Goal: Information Seeking & Learning: Learn about a topic

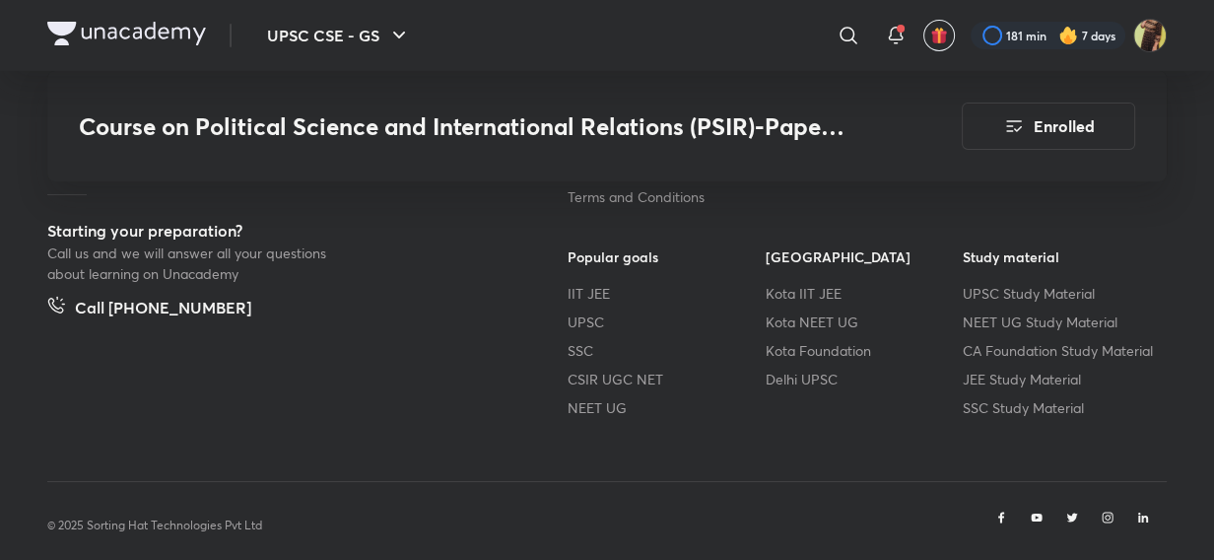
drag, startPoint x: 856, startPoint y: 34, endPoint x: 848, endPoint y: 241, distance: 208.1
click at [857, 35] on icon at bounding box center [849, 36] width 24 height 24
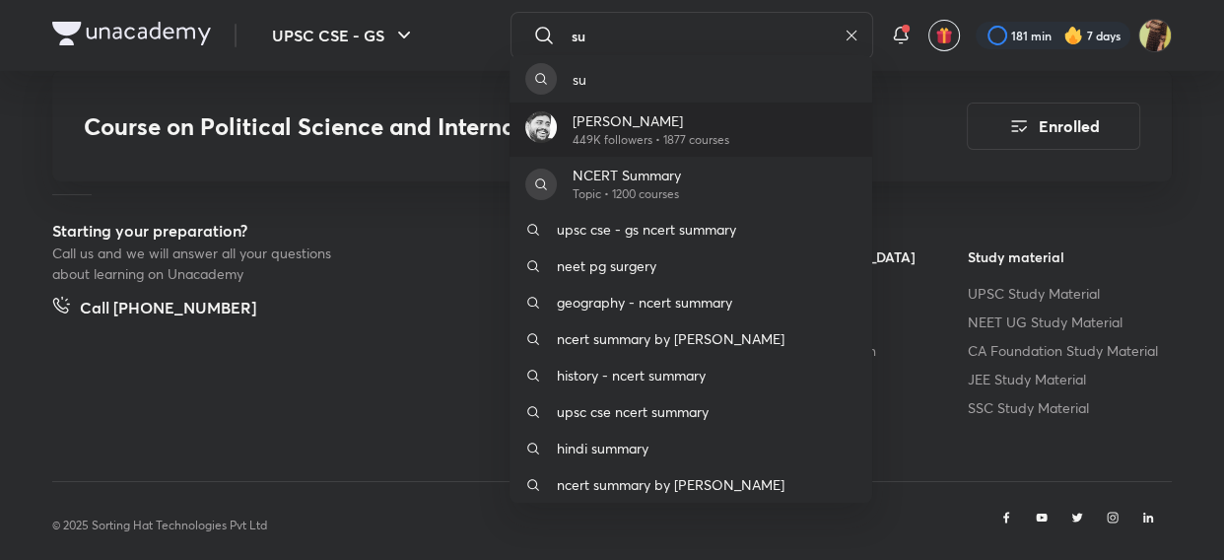
type input "su"
click at [657, 117] on p "[PERSON_NAME]" at bounding box center [651, 120] width 157 height 21
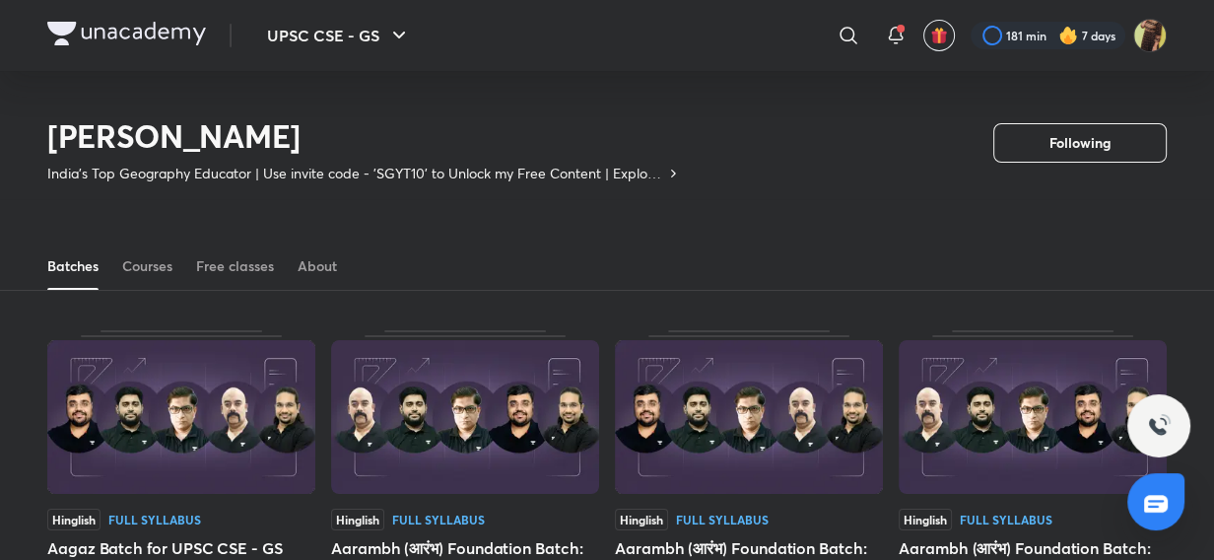
scroll to position [86, 0]
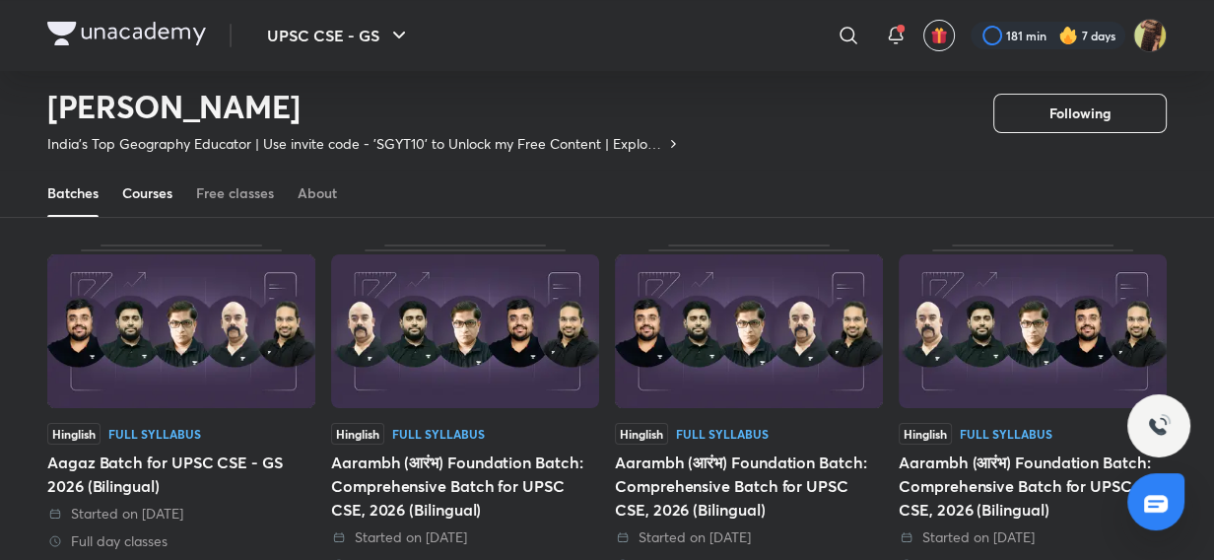
click at [134, 197] on div "Courses" at bounding box center [147, 193] width 50 height 20
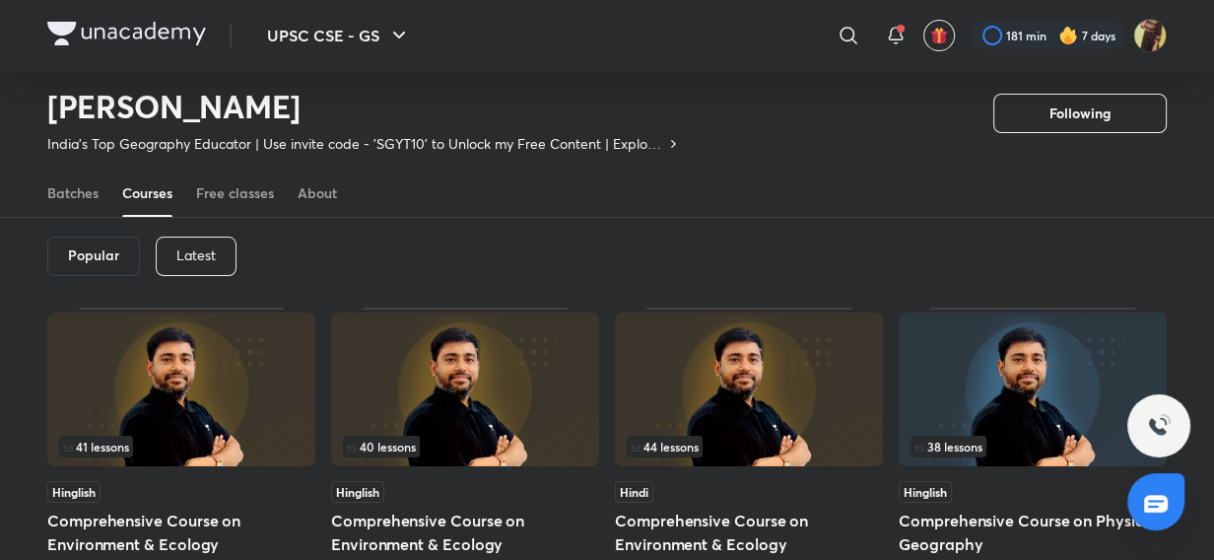
drag, startPoint x: 177, startPoint y: 266, endPoint x: 224, endPoint y: 260, distance: 46.7
click at [186, 266] on div "Latest" at bounding box center [196, 256] width 81 height 39
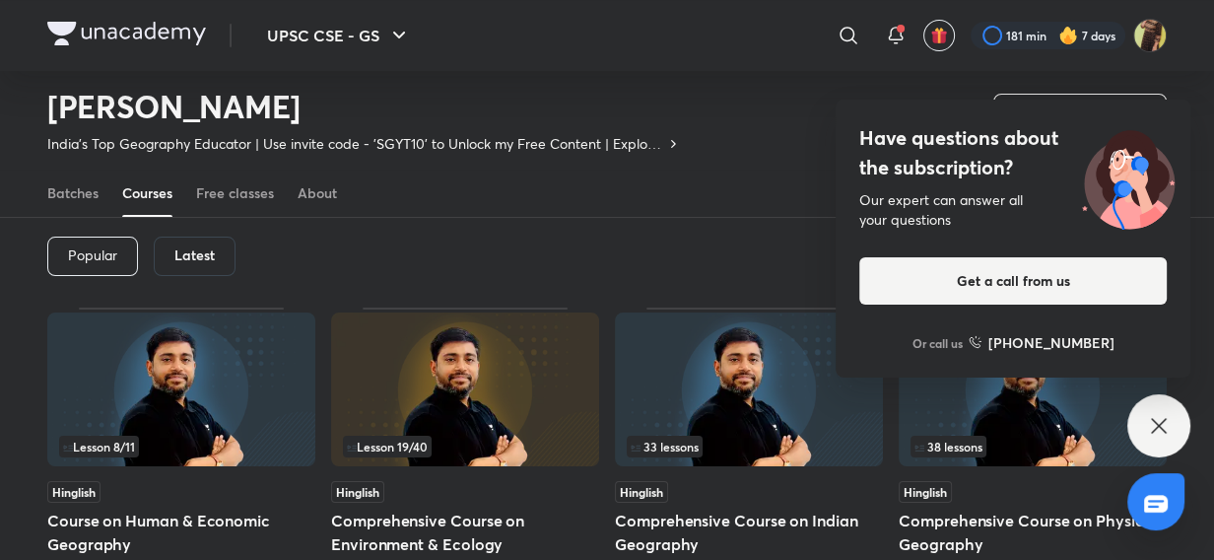
click at [1159, 430] on icon at bounding box center [1159, 426] width 24 height 24
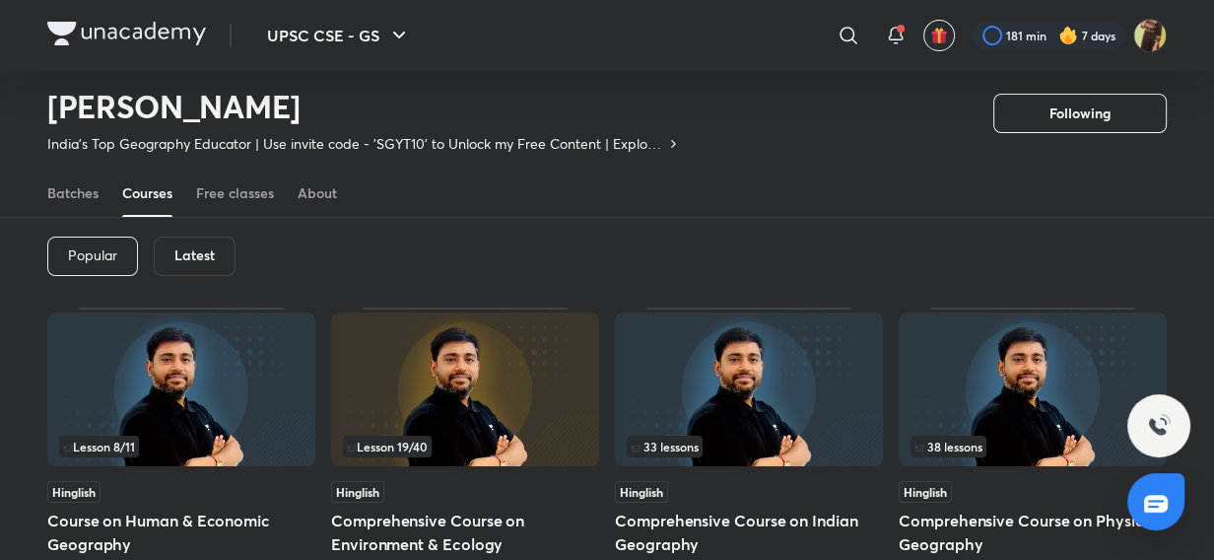
click at [213, 403] on img at bounding box center [181, 389] width 268 height 154
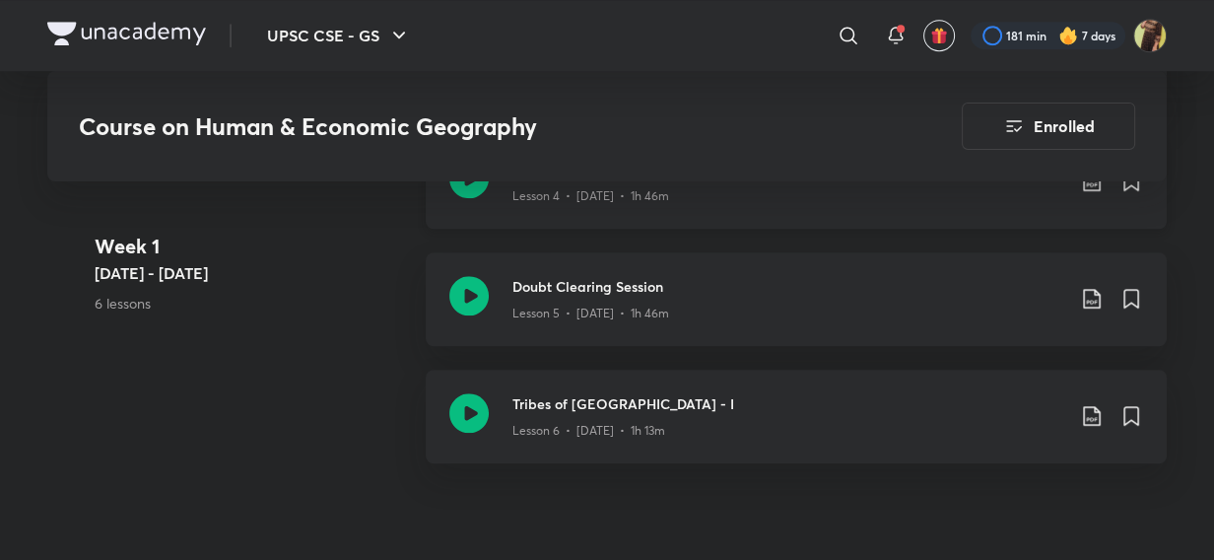
scroll to position [1612, 0]
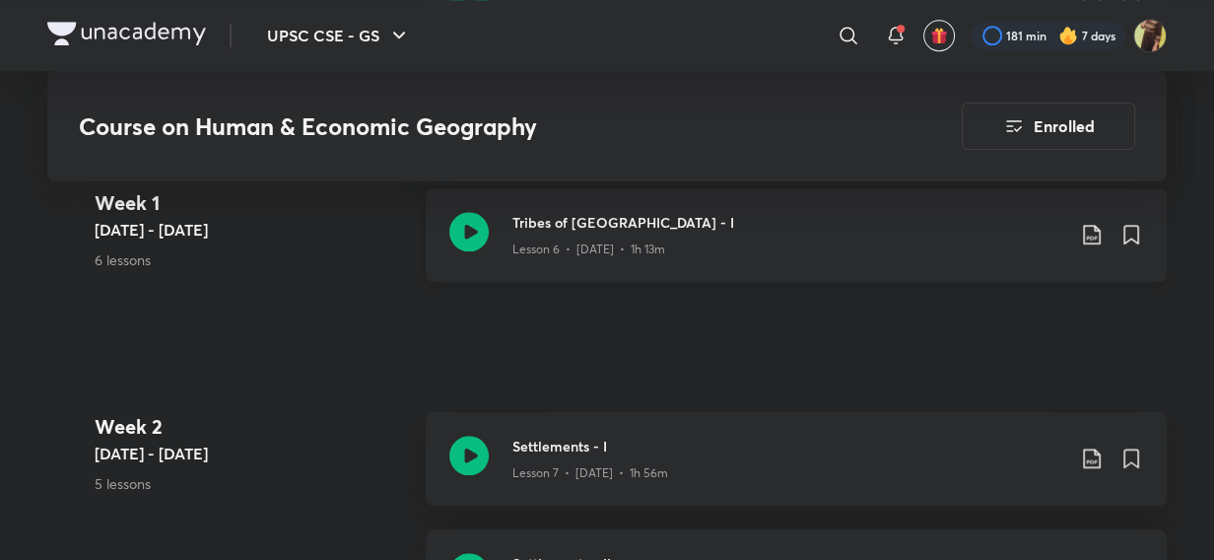
click at [477, 236] on icon at bounding box center [468, 231] width 39 height 39
click at [185, 23] on img at bounding box center [126, 34] width 159 height 24
